Goal: Information Seeking & Learning: Learn about a topic

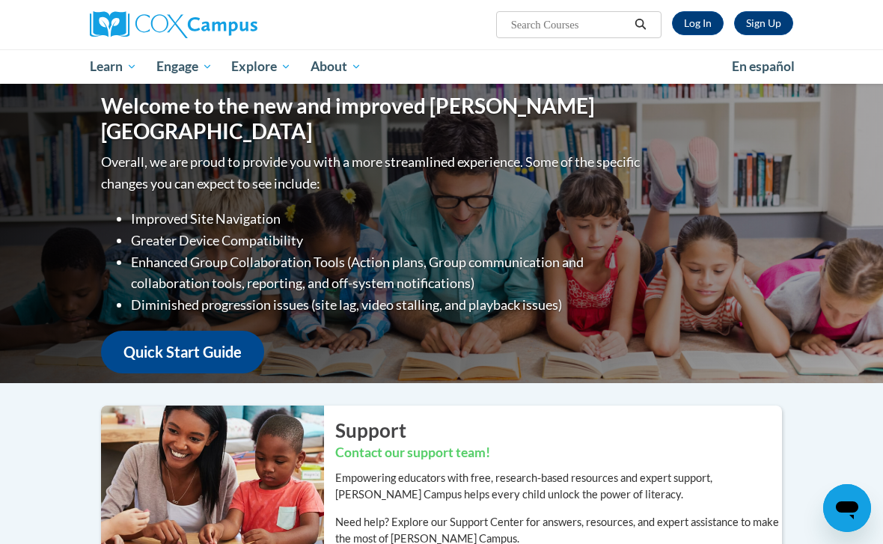
click at [701, 31] on link "Log In" at bounding box center [698, 23] width 52 height 24
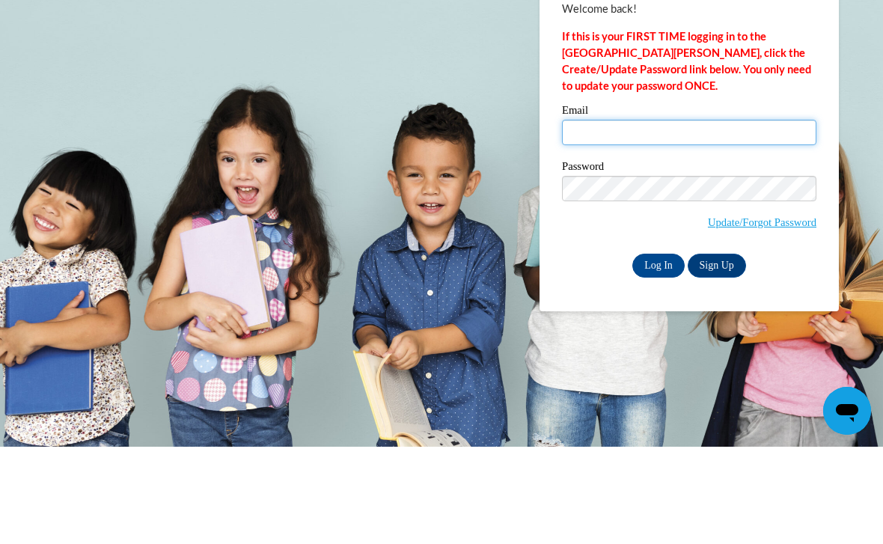
type input "amargueritaa@gmail.com"
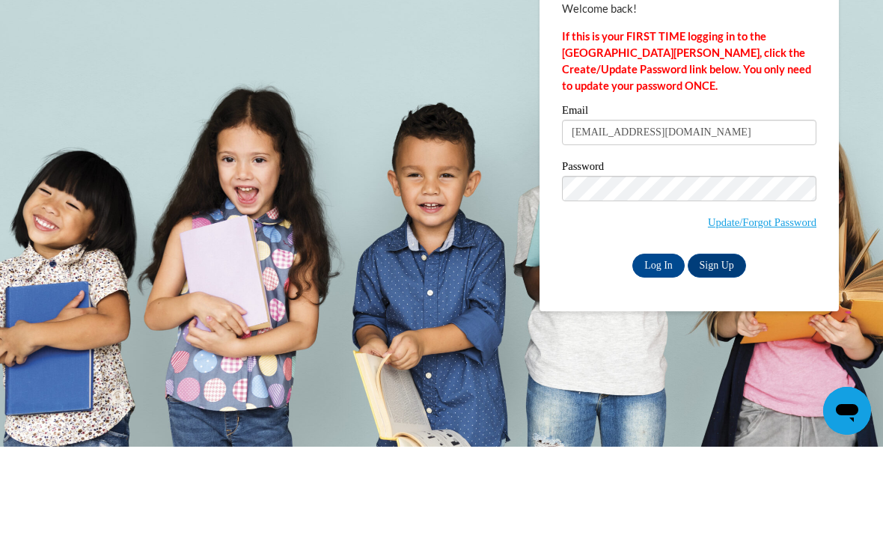
click at [659, 351] on input "Log In" at bounding box center [659, 363] width 52 height 24
click at [643, 353] on input "Log In" at bounding box center [659, 363] width 52 height 24
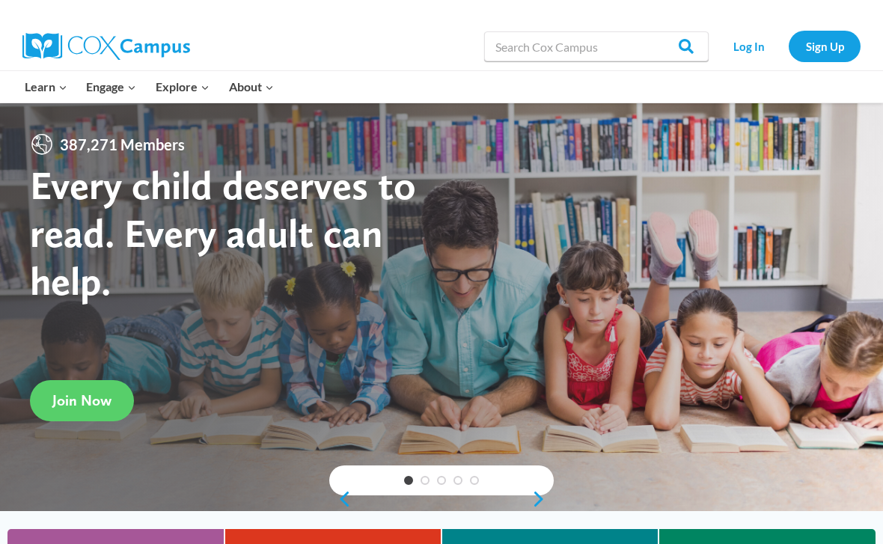
click at [743, 58] on link "Log In" at bounding box center [748, 46] width 65 height 31
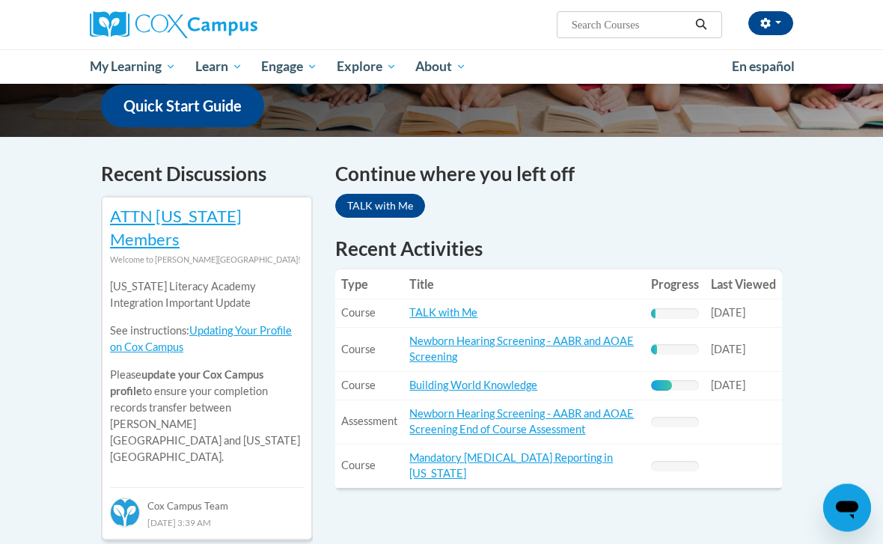
scroll to position [404, 0]
click at [374, 216] on link "TALK with Me" at bounding box center [380, 206] width 90 height 24
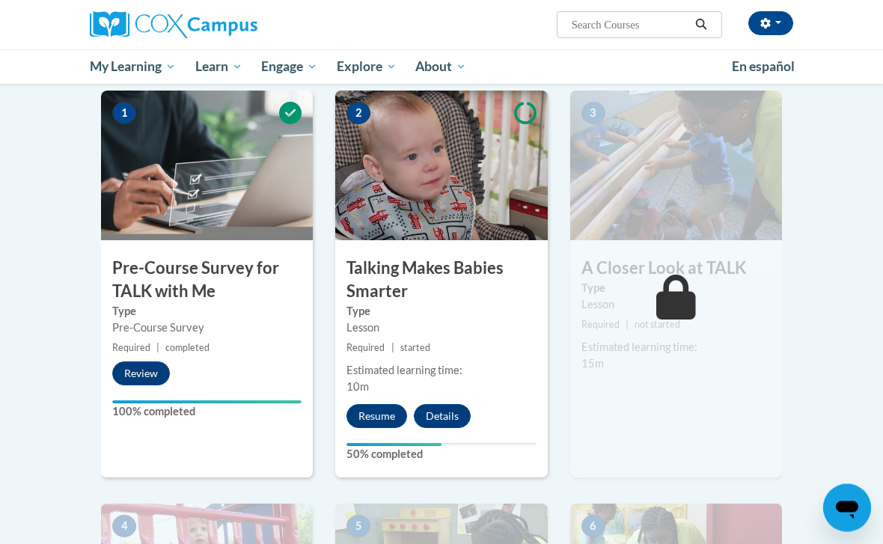
scroll to position [300, 0]
click at [380, 417] on button "Resume" at bounding box center [377, 416] width 61 height 24
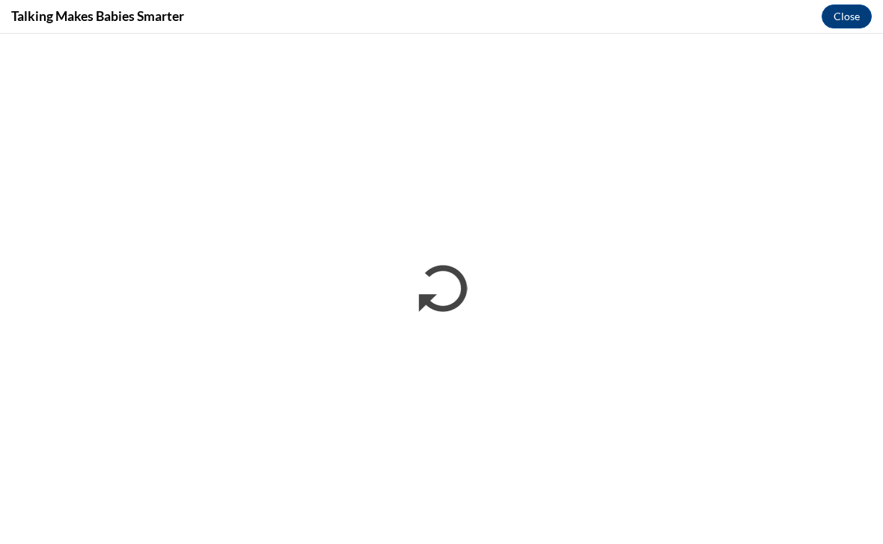
scroll to position [0, 0]
click at [838, 26] on button "Close" at bounding box center [847, 16] width 50 height 24
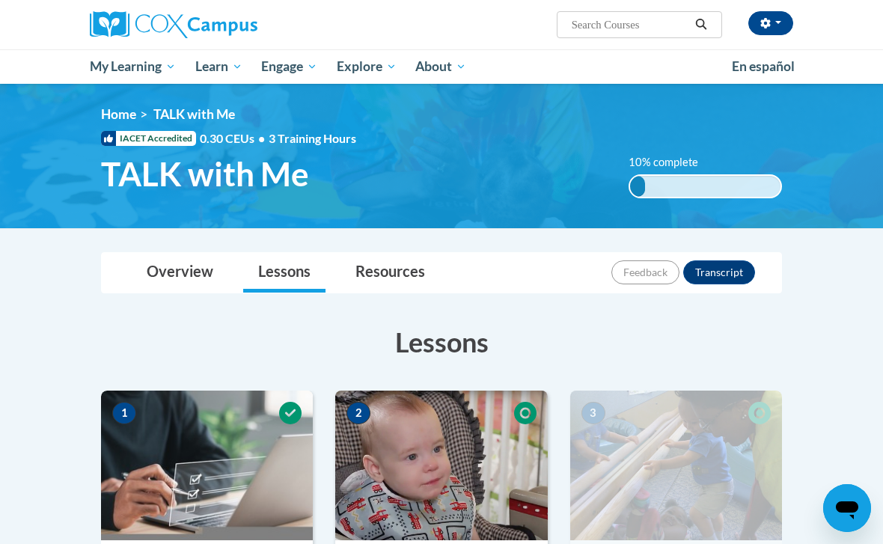
click at [0, 0] on span "Certificates" at bounding box center [0, 0] width 0 height 0
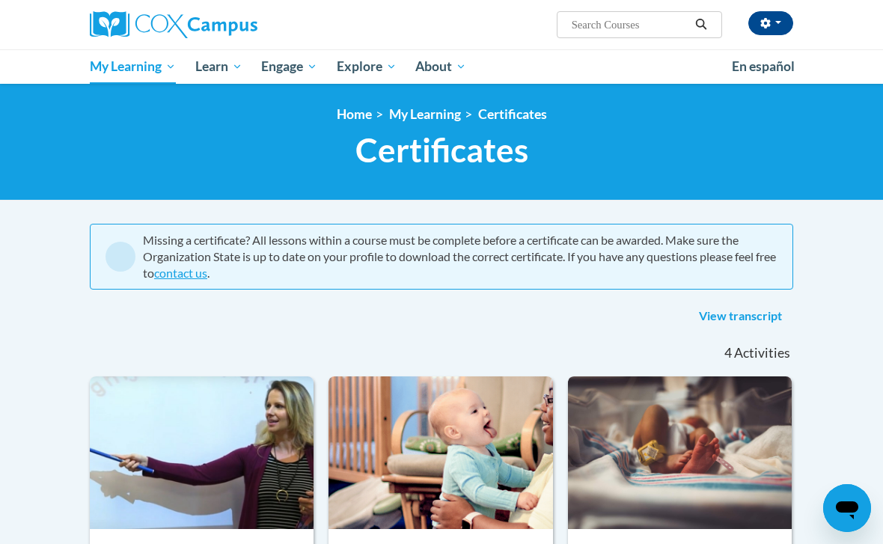
click at [0, 0] on span "Early Care and Learning" at bounding box center [0, 0] width 0 height 0
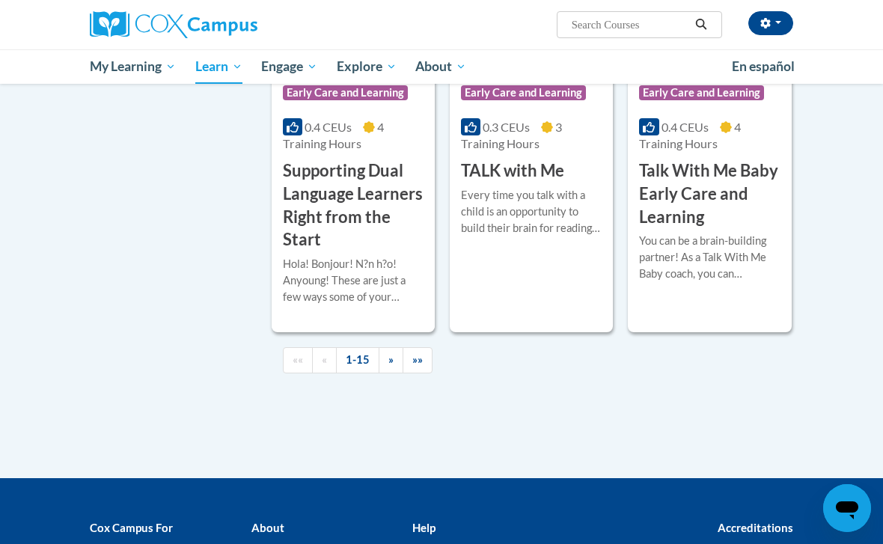
scroll to position [2366, 0]
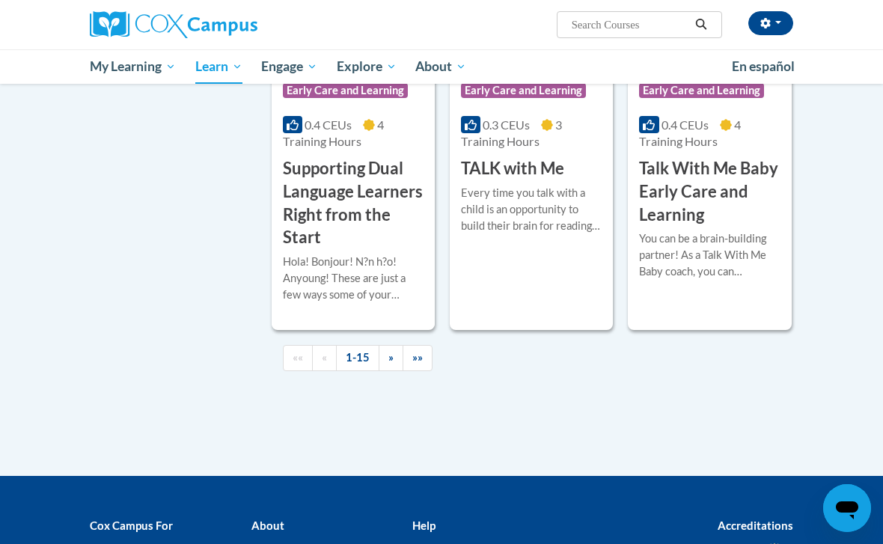
click at [513, 180] on h3 "TALK with Me" at bounding box center [512, 168] width 103 height 23
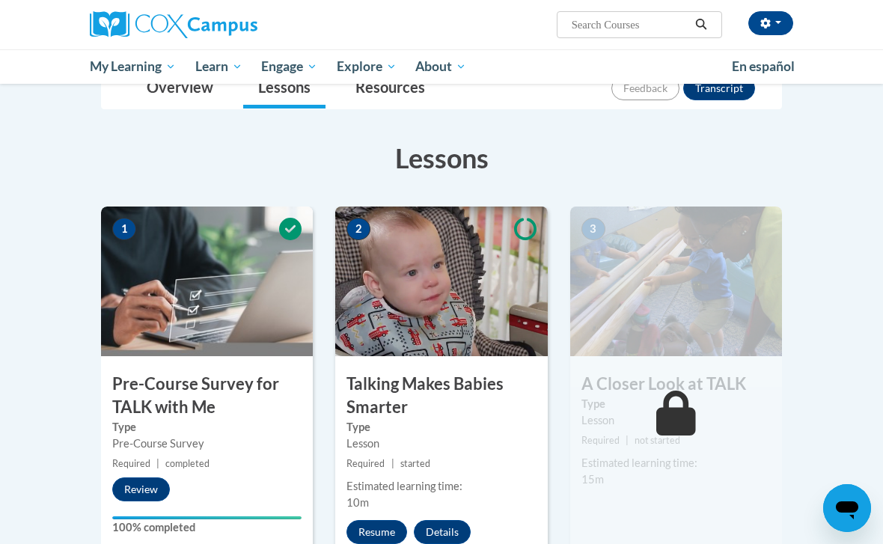
scroll to position [189, 0]
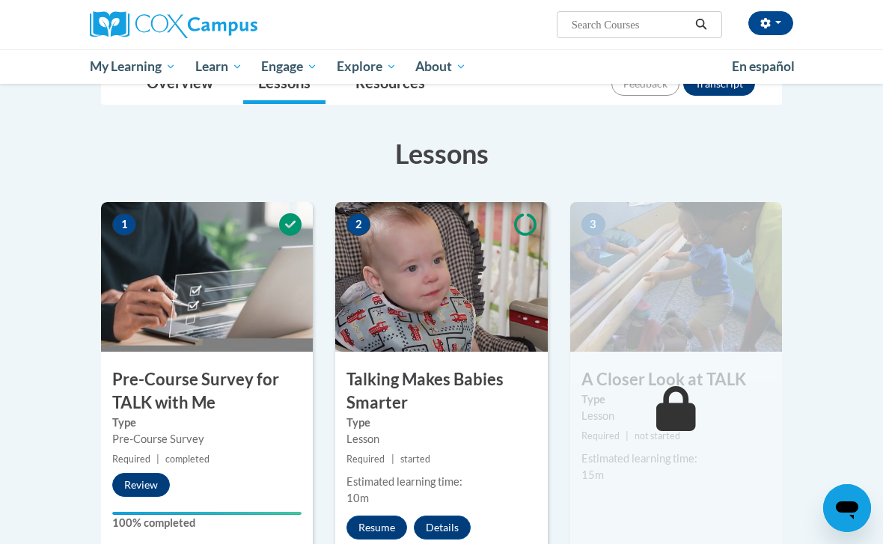
click at [383, 535] on button "Resume" at bounding box center [377, 528] width 61 height 24
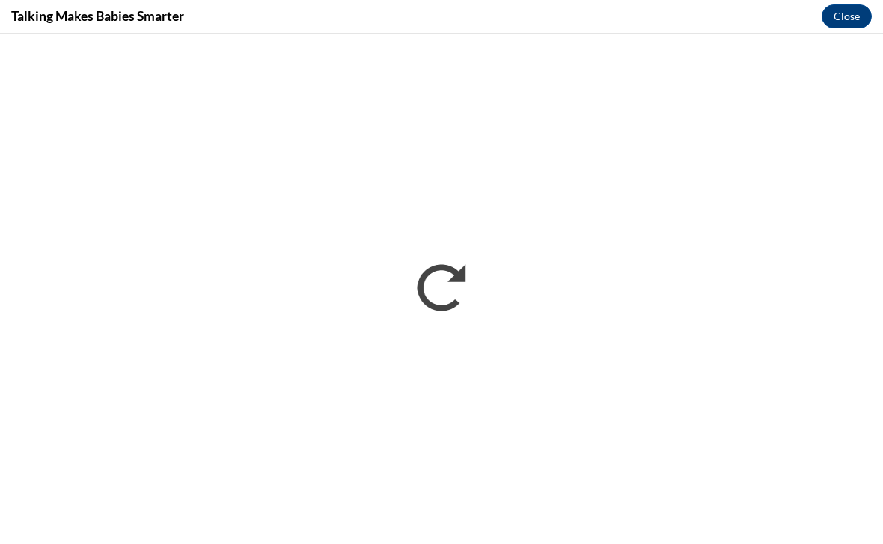
scroll to position [188, 0]
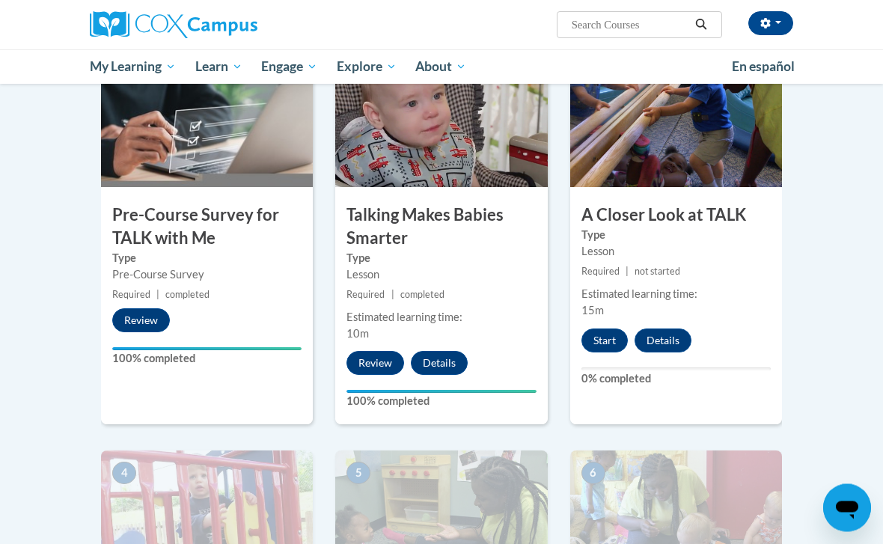
scroll to position [353, 0]
click at [603, 337] on button "Start" at bounding box center [605, 341] width 46 height 24
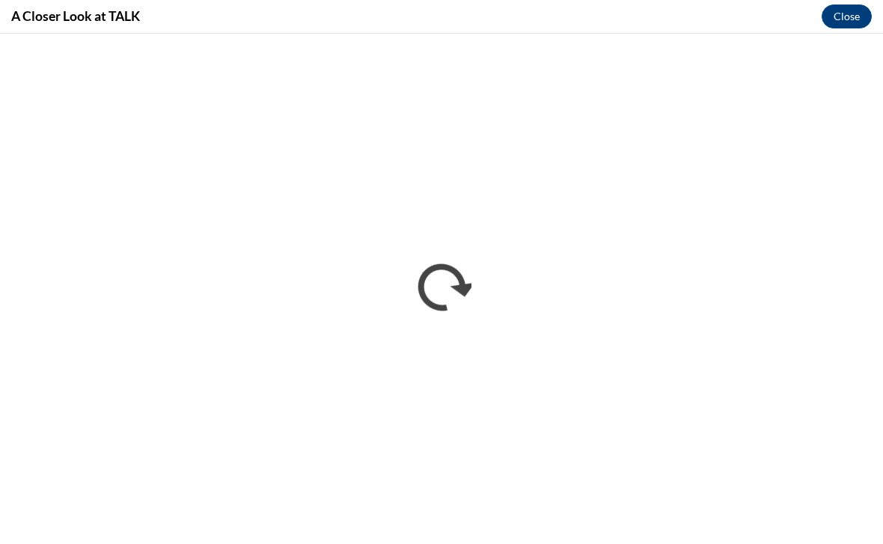
scroll to position [0, 0]
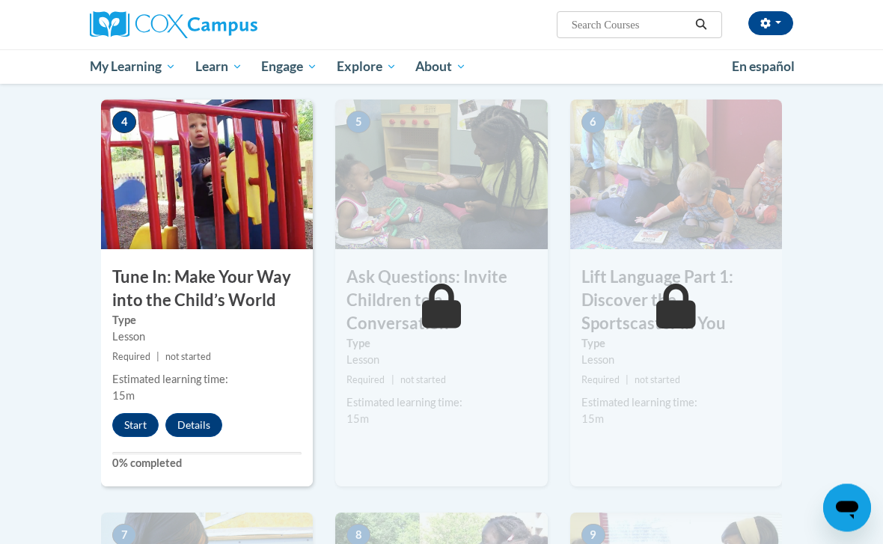
click at [130, 424] on button "Start" at bounding box center [135, 426] width 46 height 24
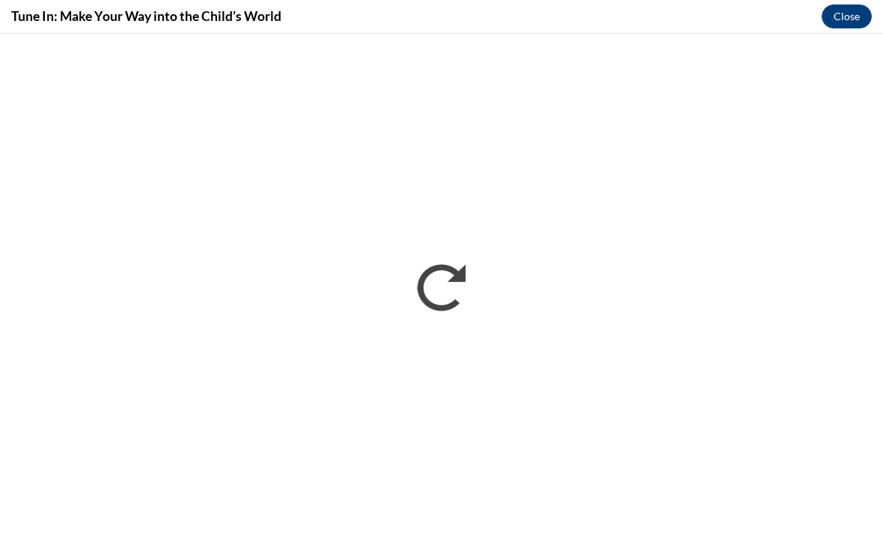
scroll to position [704, 0]
